Goal: Book appointment/travel/reservation

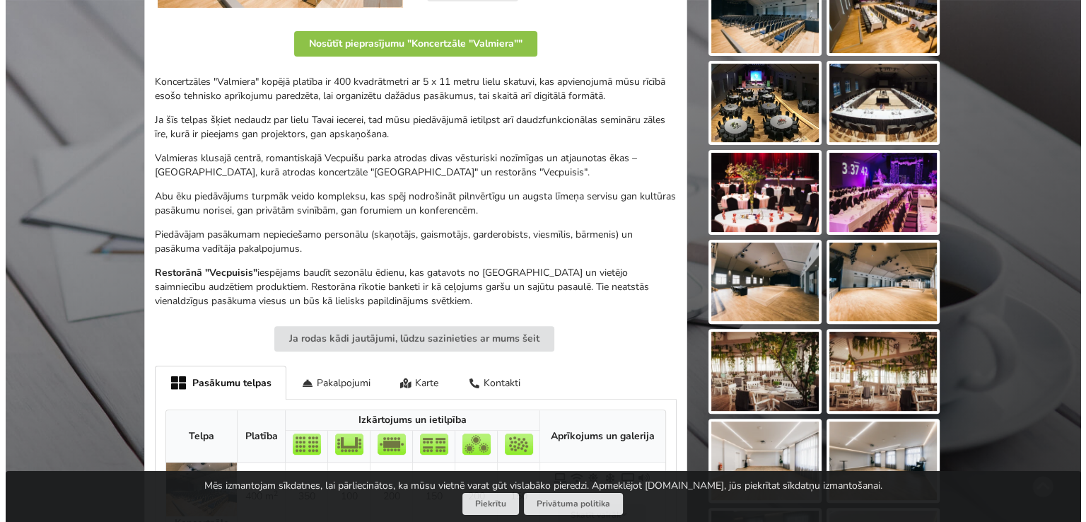
scroll to position [141, 0]
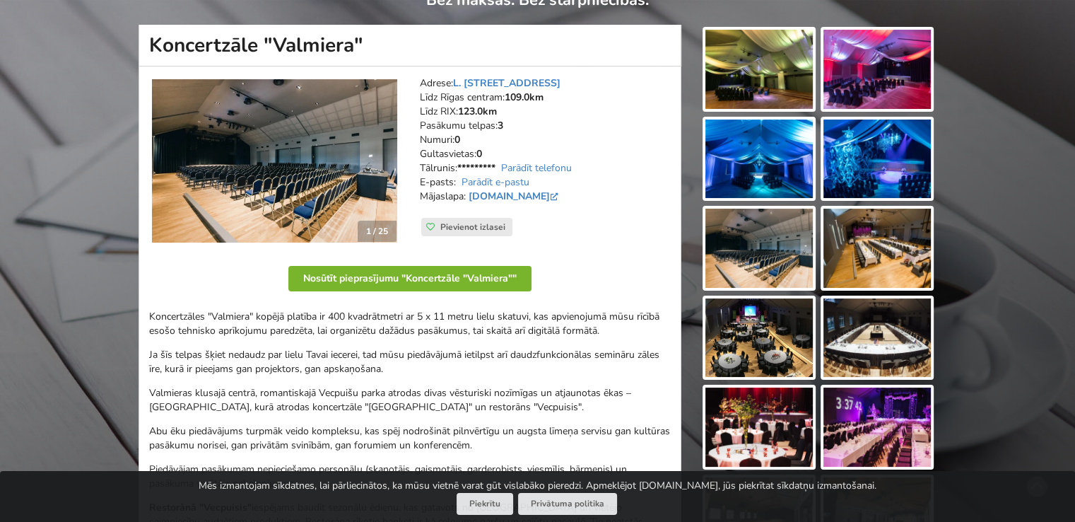
click at [414, 280] on button "Nosūtīt pieprasījumu "Koncertzāle "Valmiera""" at bounding box center [409, 278] width 243 height 25
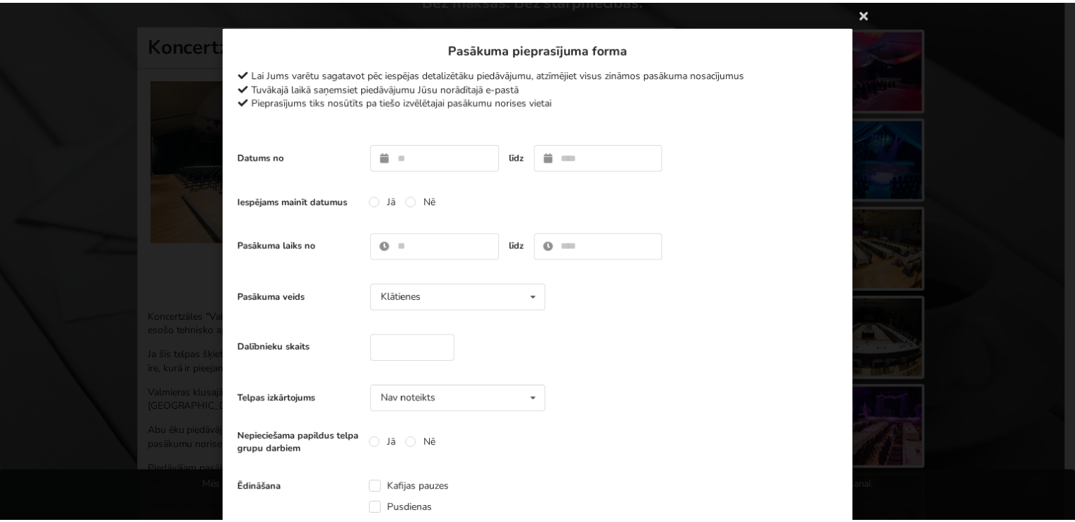
scroll to position [0, 0]
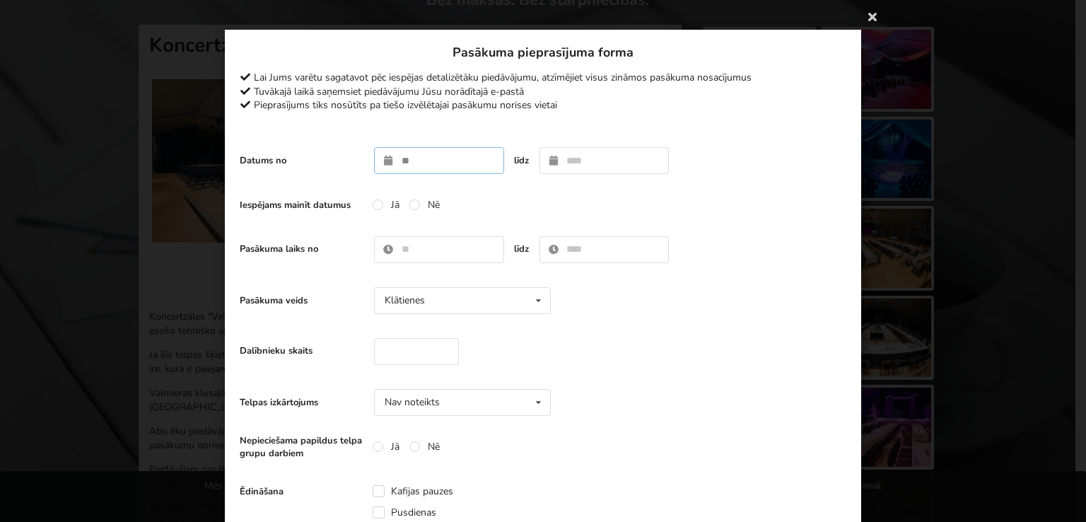
click at [460, 165] on input "text" at bounding box center [439, 160] width 130 height 27
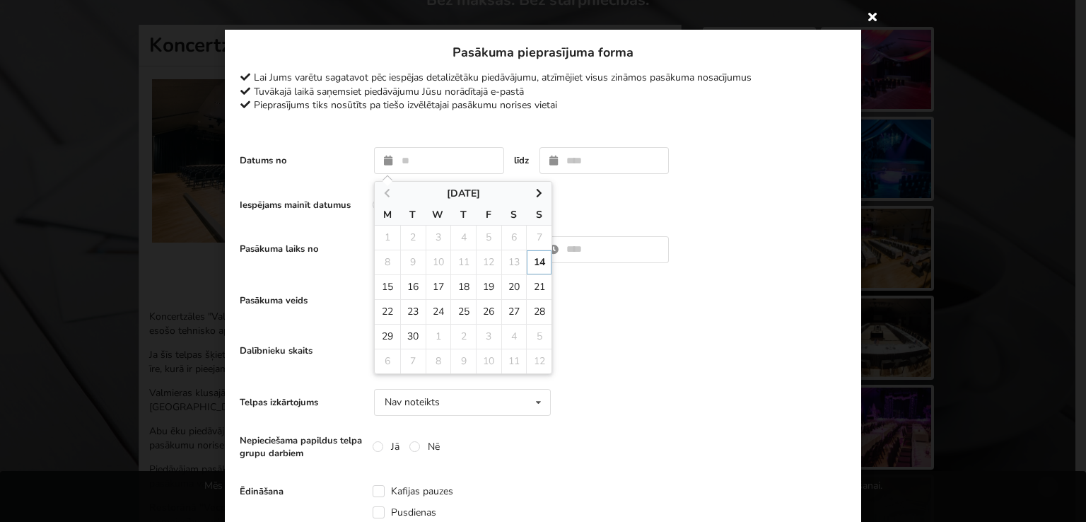
click at [865, 18] on icon at bounding box center [872, 16] width 23 height 23
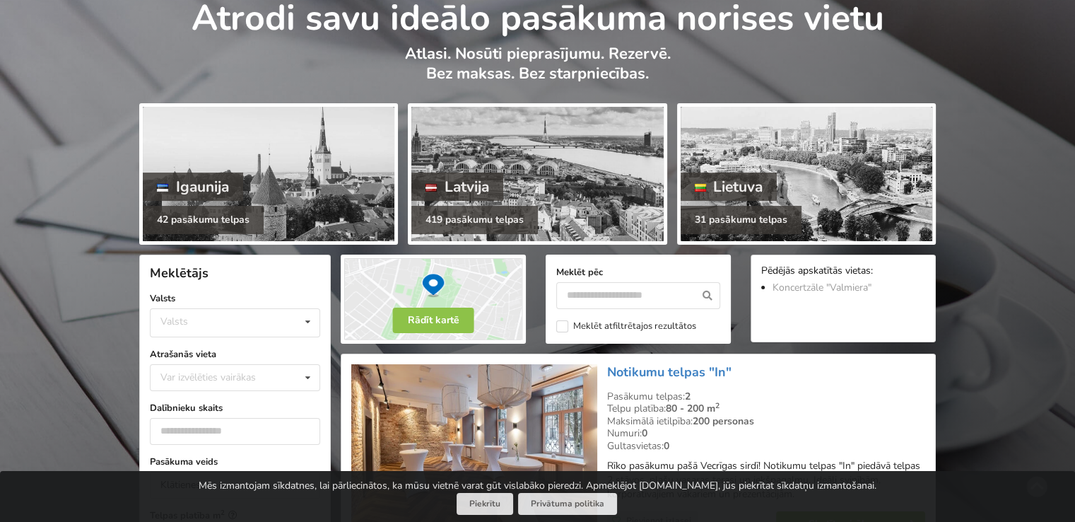
scroll to position [141, 0]
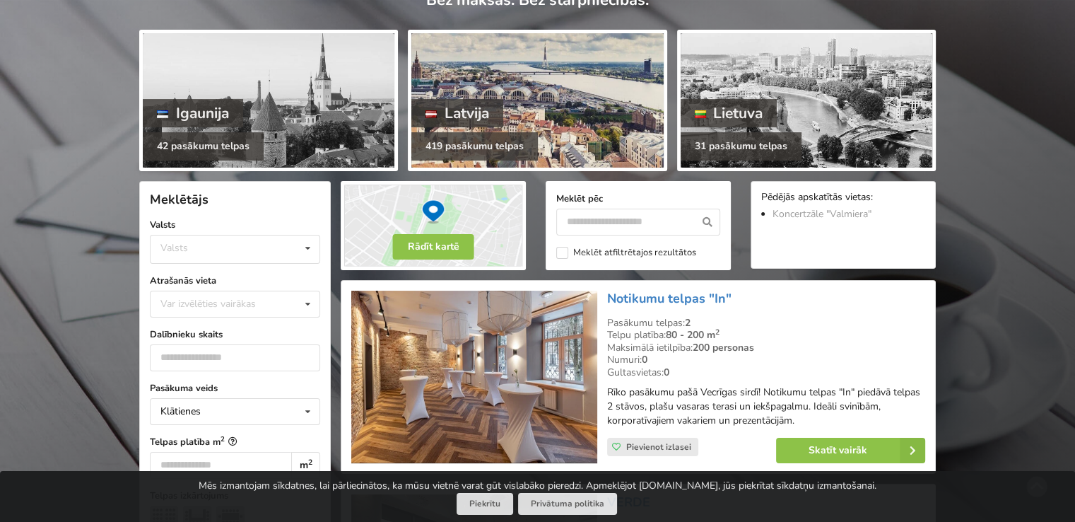
click at [516, 69] on div at bounding box center [537, 100] width 252 height 134
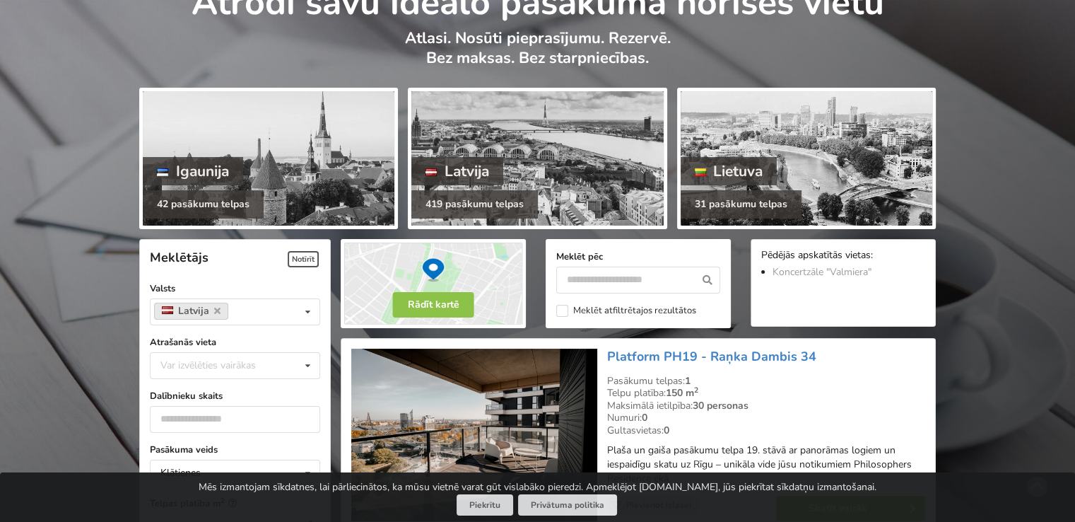
scroll to position [212, 0]
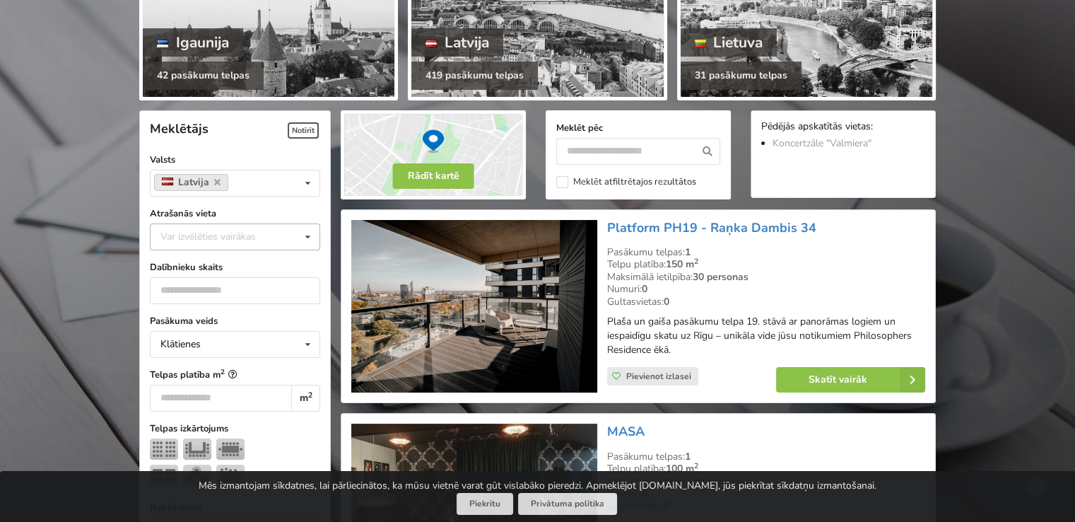
click at [236, 240] on div "Var izvēlēties vairākas" at bounding box center [222, 236] width 131 height 16
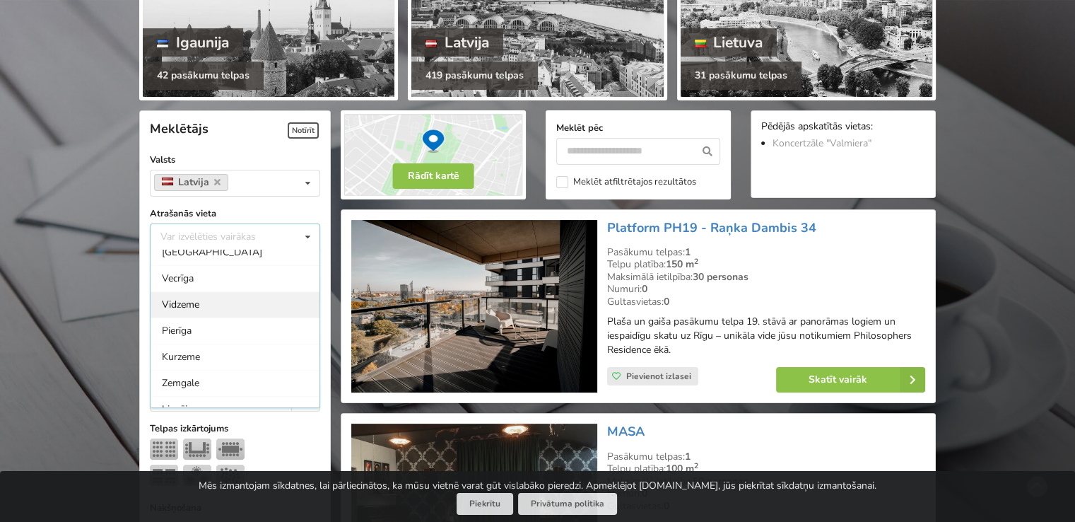
click at [232, 301] on div "Vidzeme" at bounding box center [235, 304] width 169 height 26
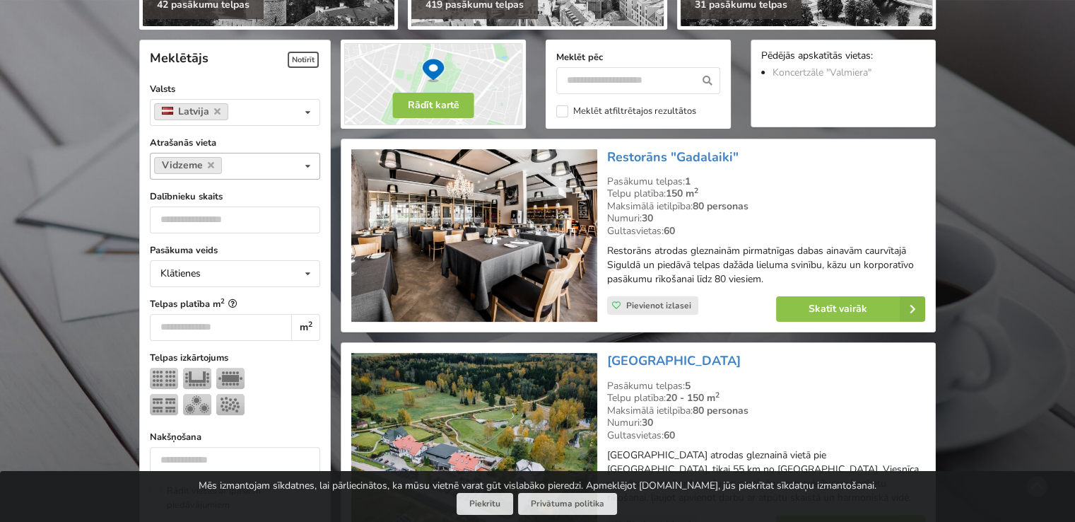
scroll to position [182, 0]
click at [238, 168] on input at bounding box center [237, 166] width 22 height 12
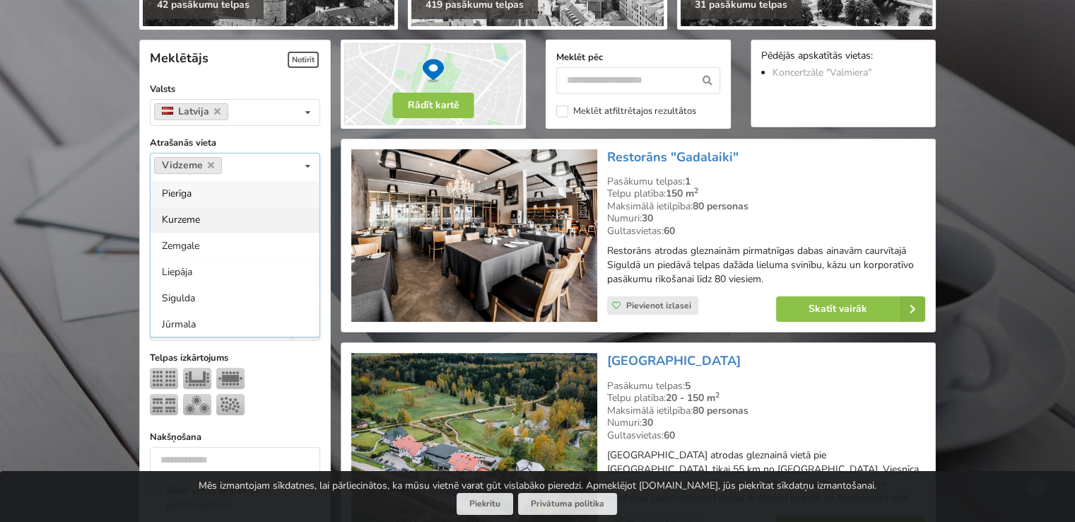
click at [251, 221] on div "Kurzeme" at bounding box center [235, 219] width 169 height 26
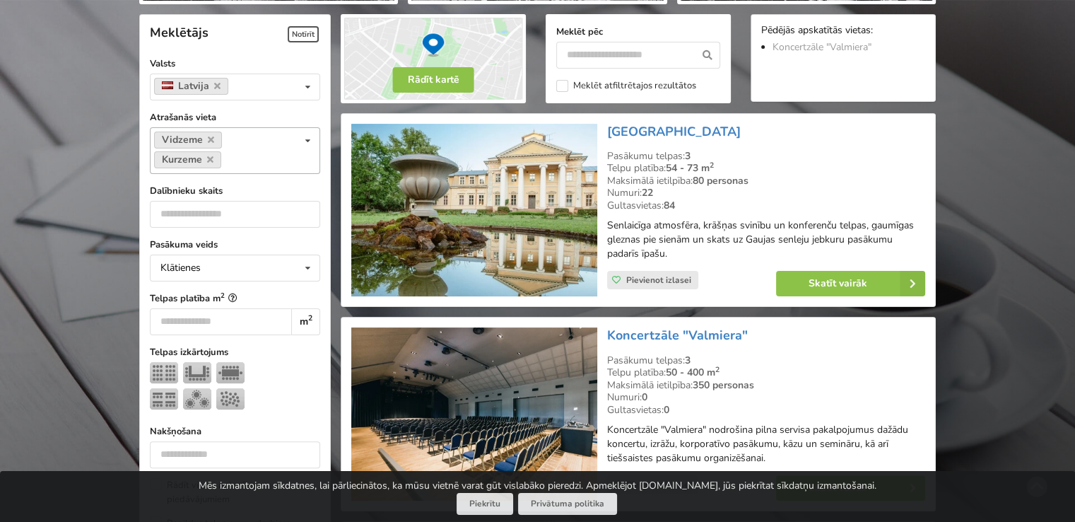
scroll to position [317, 0]
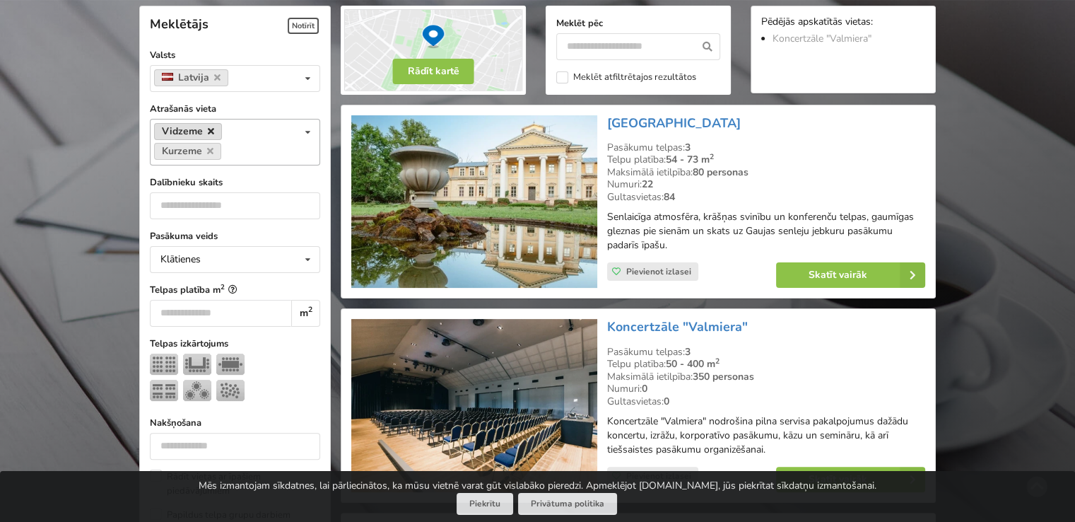
click at [208, 129] on icon at bounding box center [211, 131] width 6 height 9
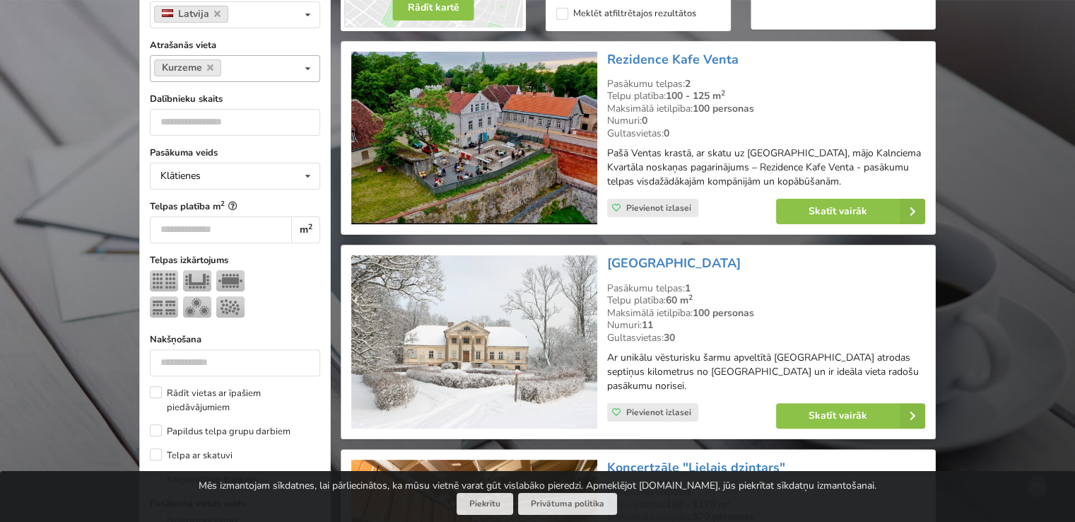
scroll to position [458, 0]
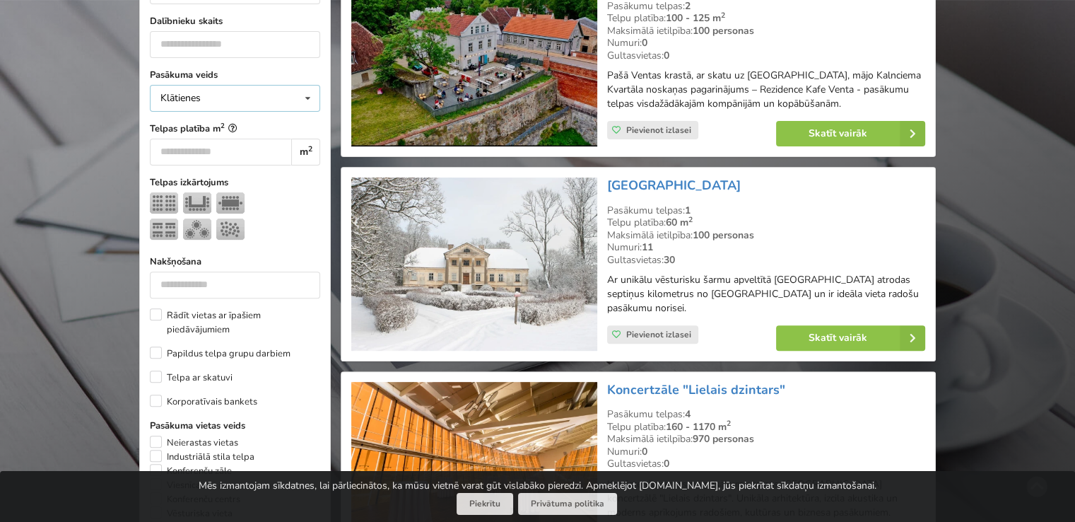
click at [254, 99] on div "Klātienes Klātienes Tiešsaistes Klātienes ar tiešraidi" at bounding box center [235, 98] width 170 height 27
click at [253, 98] on div "Klātienes Klātienes Tiešsaistes Klātienes ar tiešraidi" at bounding box center [235, 98] width 170 height 27
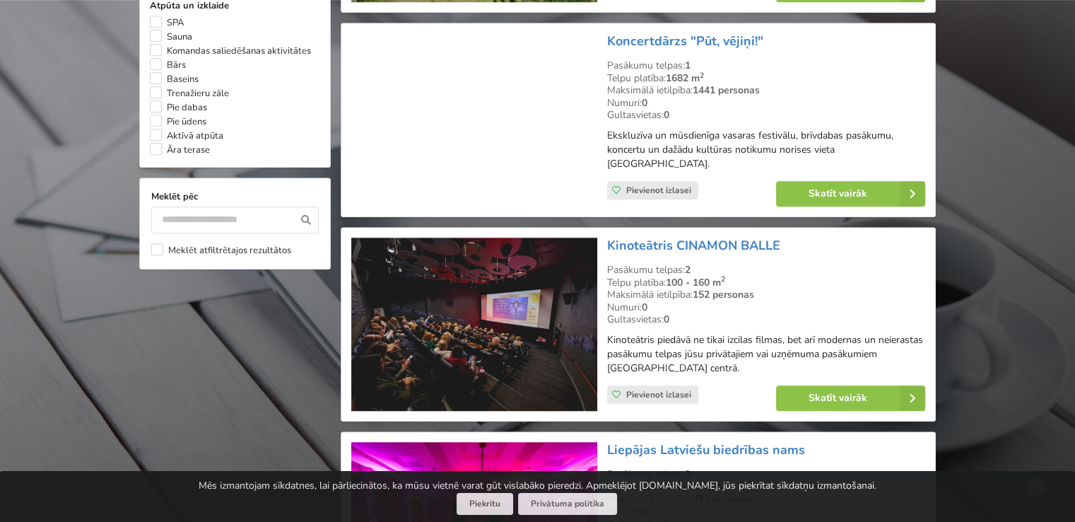
scroll to position [953, 0]
